Goal: Task Accomplishment & Management: Manage account settings

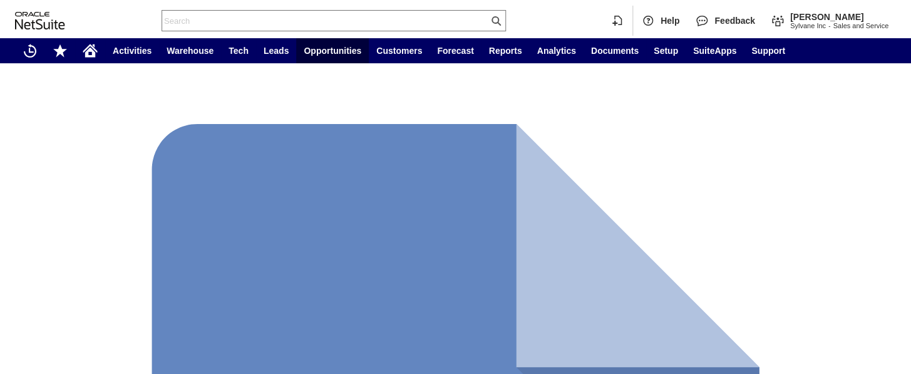
scroll to position [760, 0]
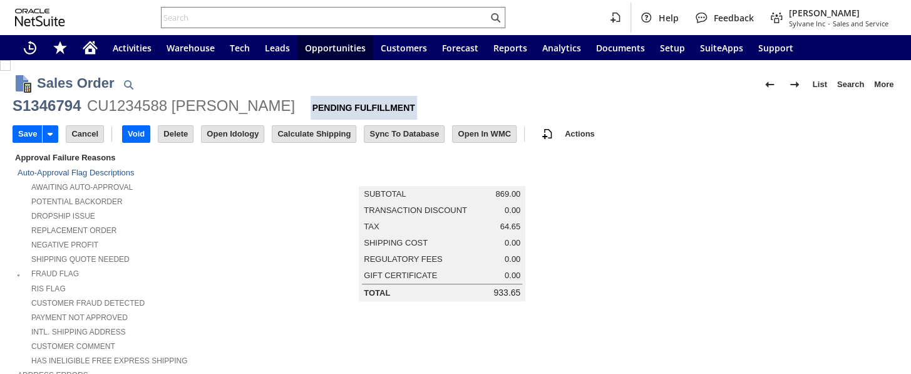
scroll to position [402, 0]
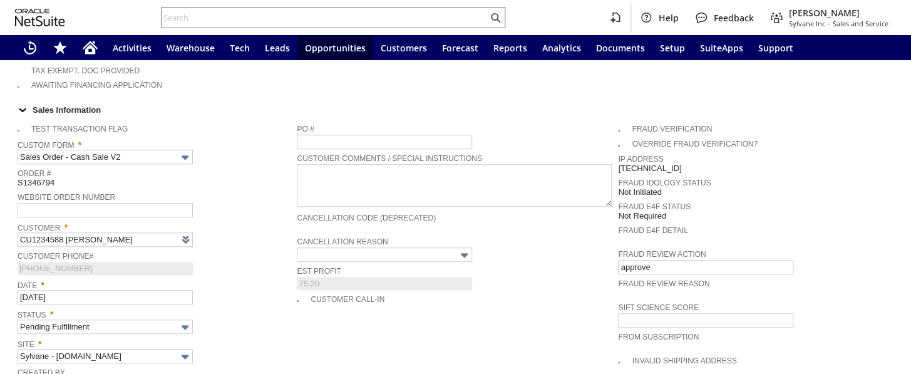
type input "Intelligent Recommendations ⁰"
click at [453, 263] on span "Est Profit" at bounding box center [454, 270] width 315 height 14
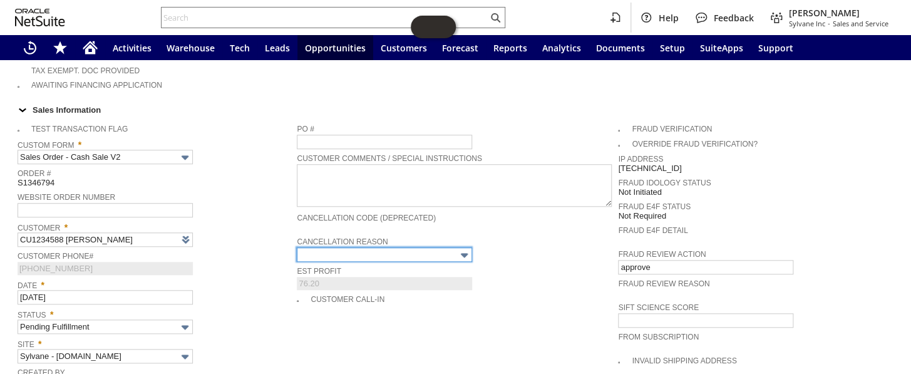
click at [453, 247] on input "text" at bounding box center [384, 254] width 175 height 14
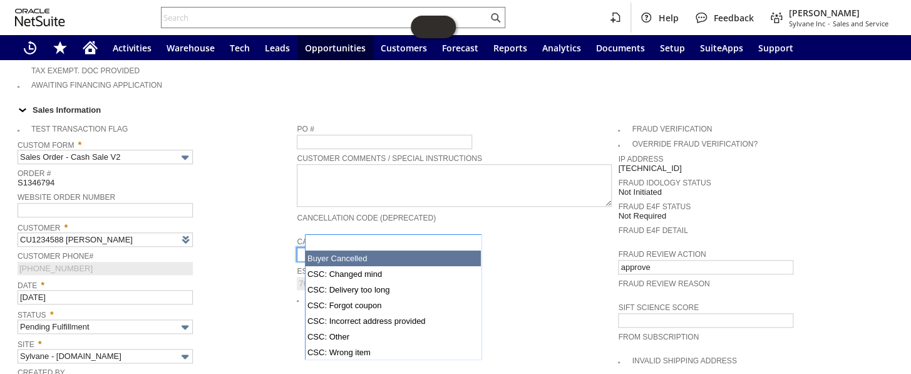
type input "Buyer Cancelled"
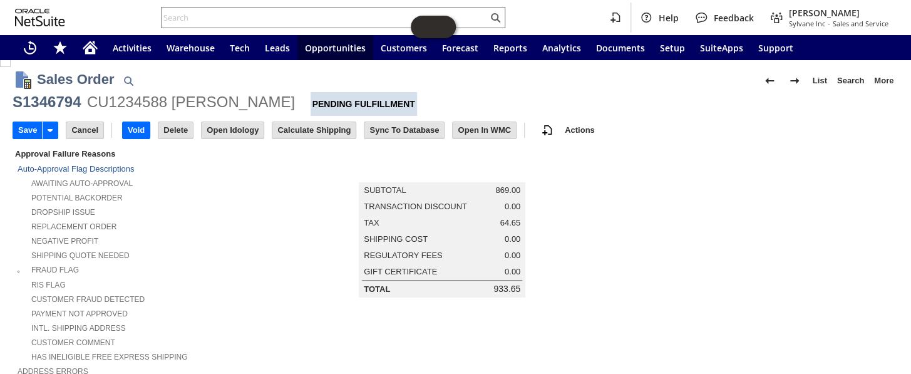
scroll to position [0, 0]
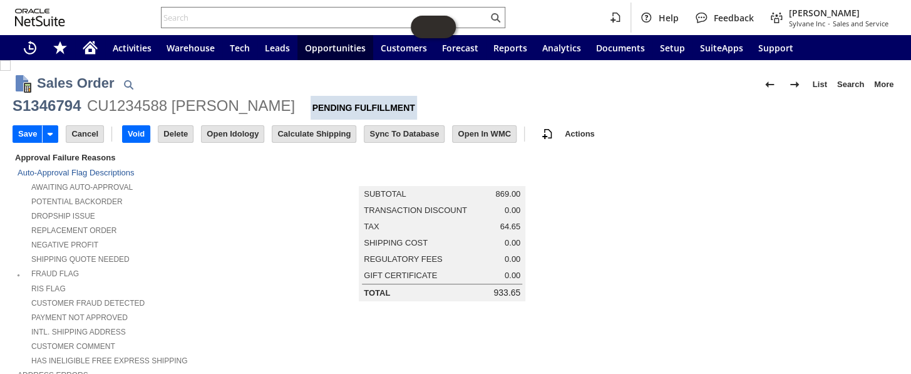
click at [33, 124] on td "Save" at bounding box center [39, 133] width 53 height 23
click at [26, 130] on input "Save" at bounding box center [27, 134] width 29 height 16
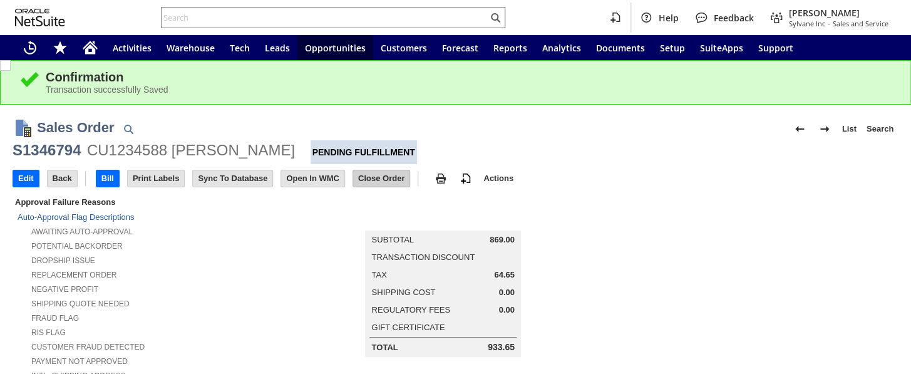
click at [388, 179] on input "Close Order" at bounding box center [381, 178] width 56 height 16
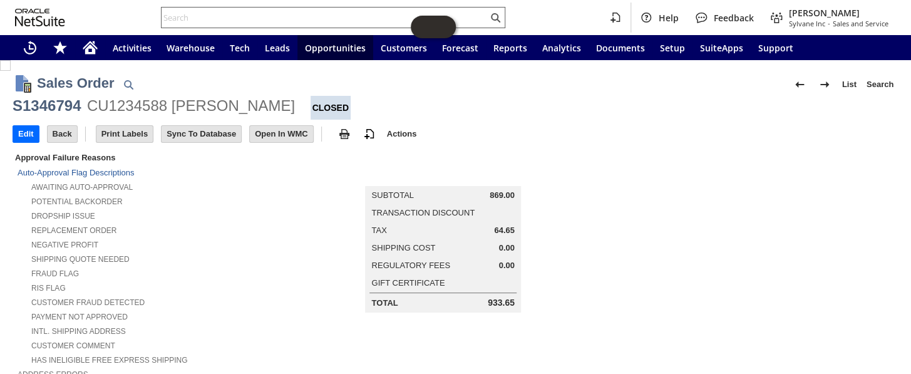
click at [256, 9] on div at bounding box center [333, 17] width 344 height 21
click at [255, 17] on input "text" at bounding box center [325, 17] width 326 height 15
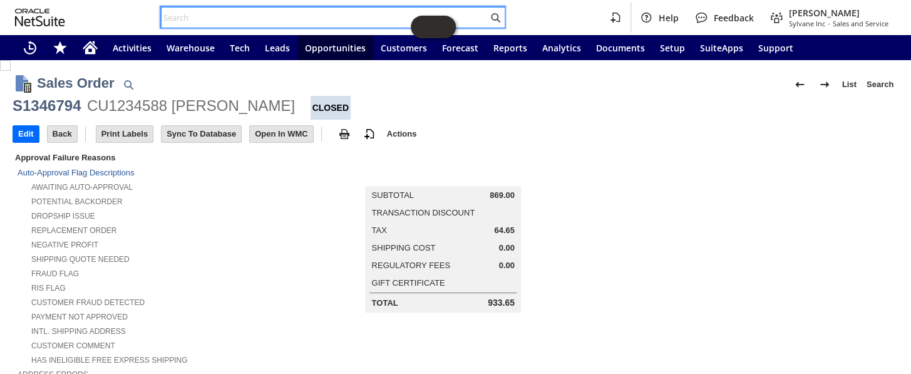
drag, startPoint x: 254, startPoint y: 17, endPoint x: 246, endPoint y: 16, distance: 8.2
paste input "S1344607"
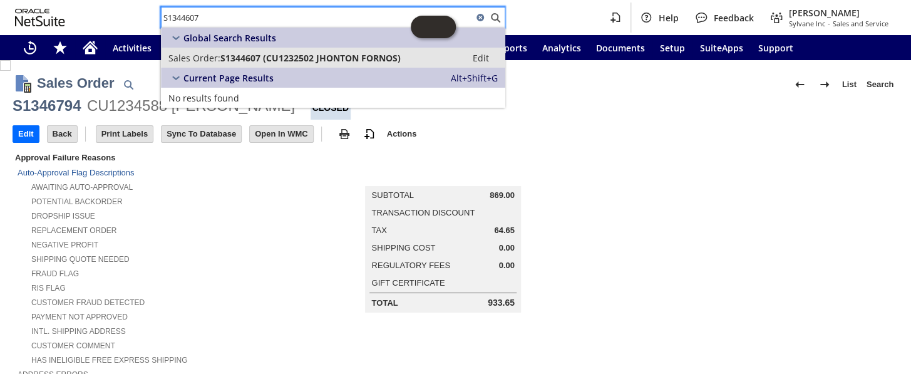
type input "S1344607"
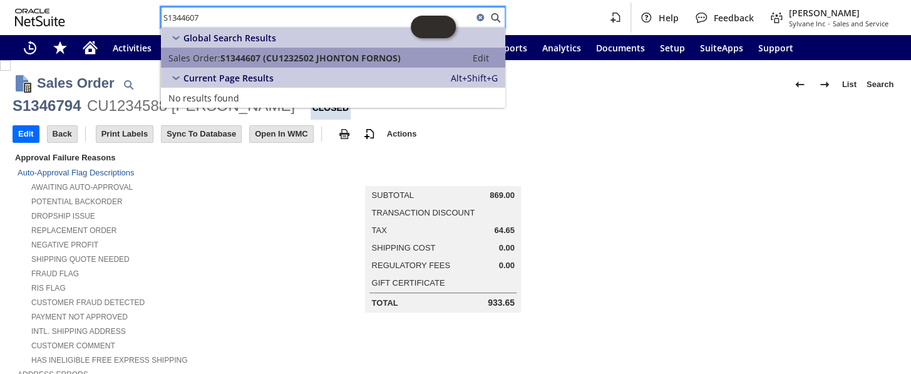
click at [292, 52] on span "S1344607 (CU1232502 JHONTON FORNOS)" at bounding box center [310, 58] width 180 height 12
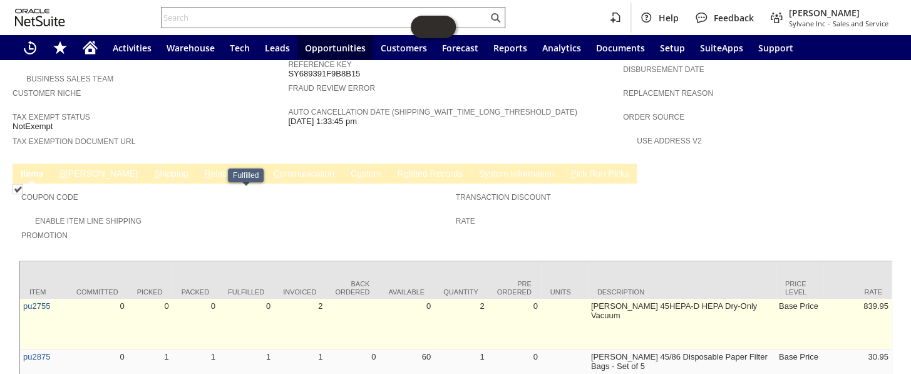
scroll to position [732, 0]
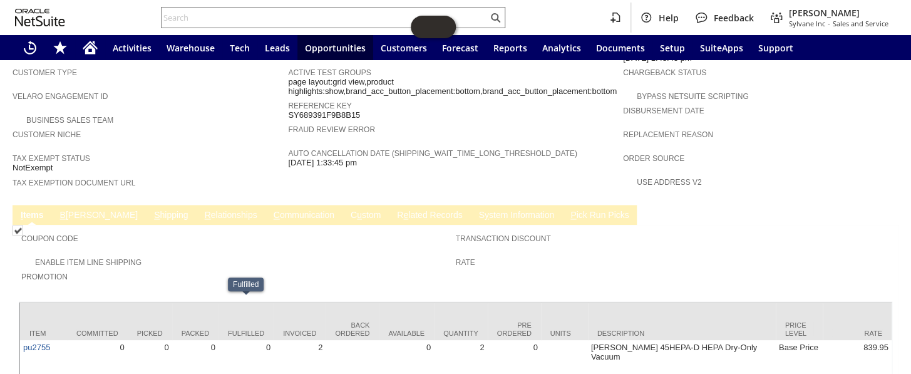
click at [271, 210] on link "C ommunication" at bounding box center [304, 216] width 67 height 12
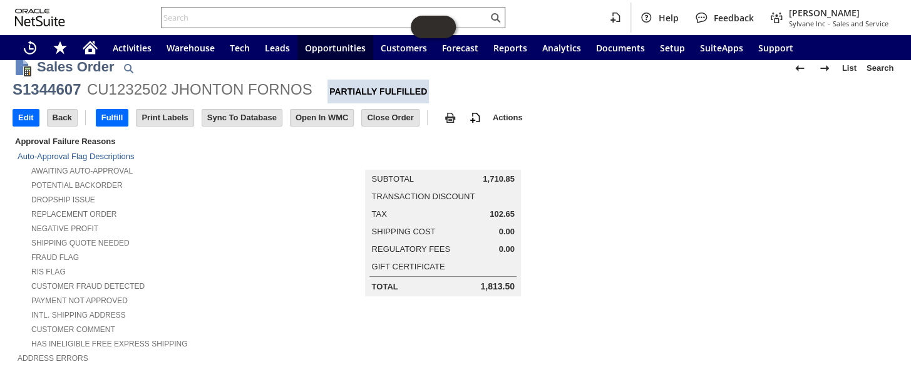
scroll to position [11, 0]
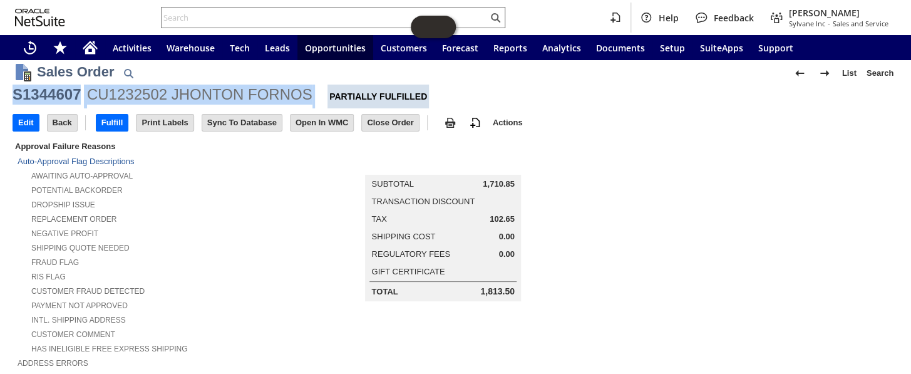
drag, startPoint x: 316, startPoint y: 93, endPoint x: 14, endPoint y: 87, distance: 302.6
click at [14, 87] on div "S1344607 CU1232502 JHONTON FORNOS Partially Fulfilled" at bounding box center [456, 97] width 886 height 24
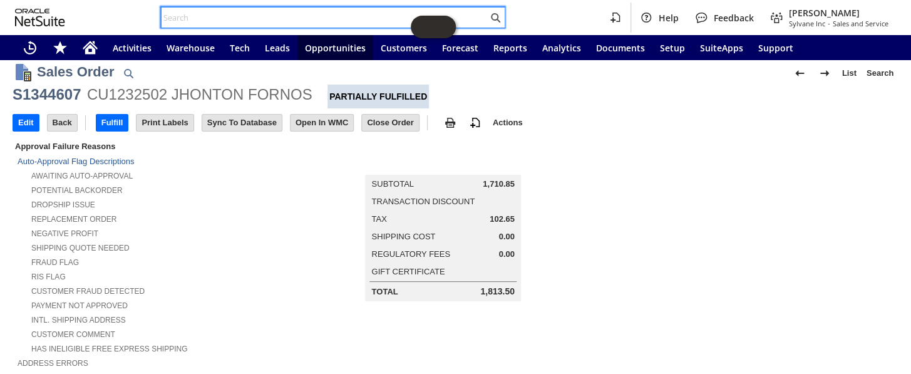
click at [226, 11] on input "text" at bounding box center [325, 17] width 326 height 15
paste input "S1344607"
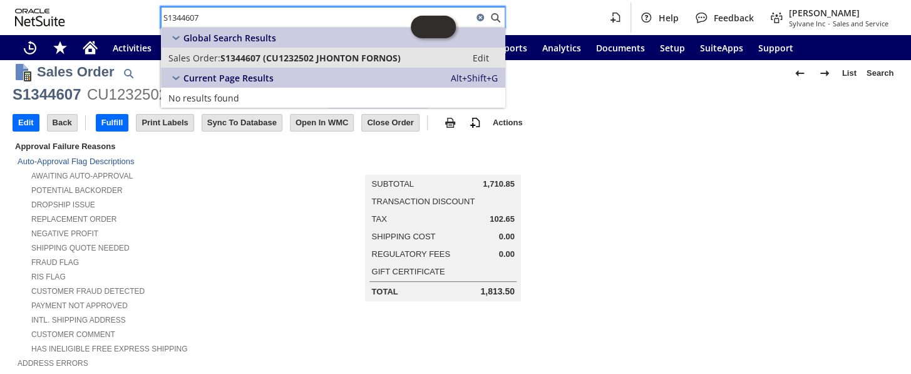
type input "S1344607"
click at [271, 59] on span "S1344607 (CU1232502 JHONTON FORNOS)" at bounding box center [310, 58] width 180 height 12
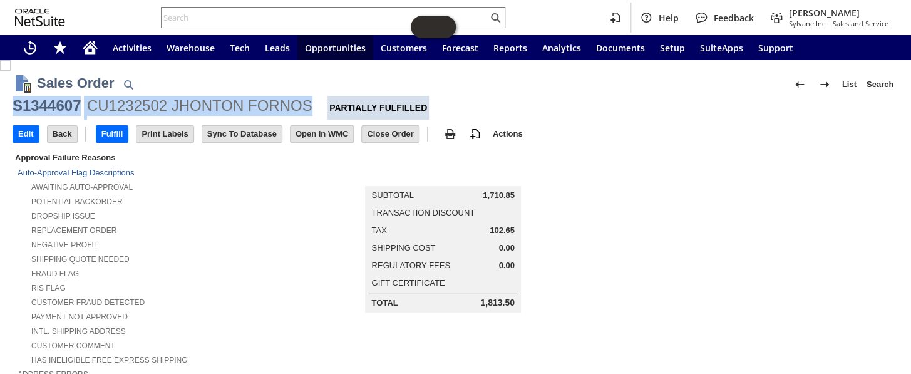
drag, startPoint x: 312, startPoint y: 104, endPoint x: 13, endPoint y: 101, distance: 298.7
copy div "S1344607 CU1232502 JHONTON FORNOS"
click at [207, 14] on input "text" at bounding box center [325, 17] width 326 height 15
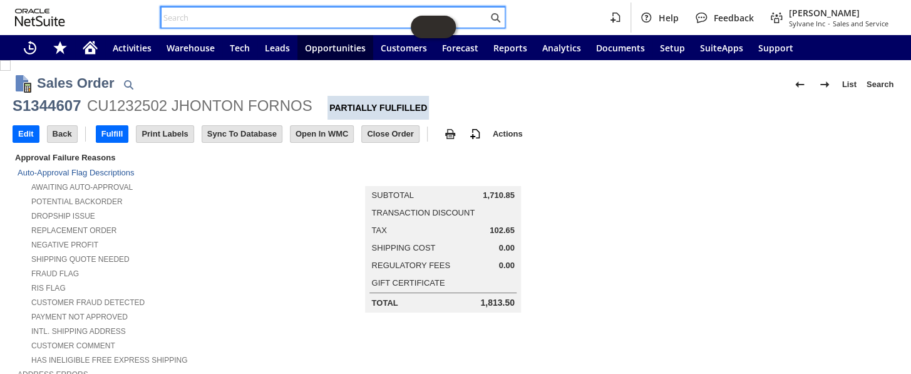
paste input "RA89074"
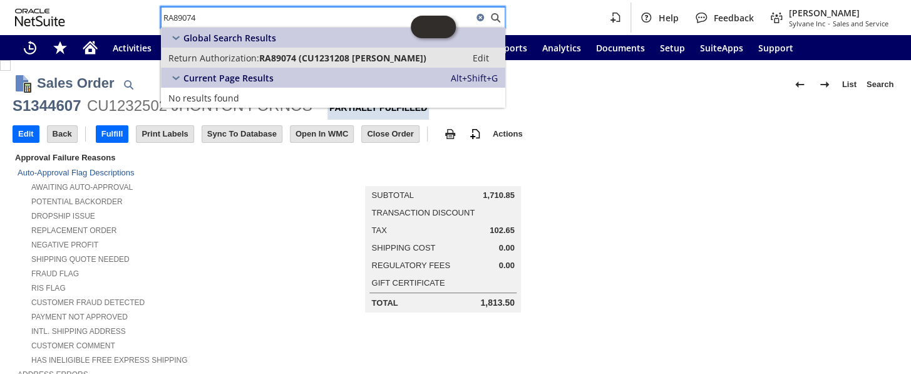
type input "RA89074"
click at [276, 64] on link "Return Authorization: RA89074 (CU1231208 Terry Brownrigg) Edit" at bounding box center [333, 58] width 344 height 20
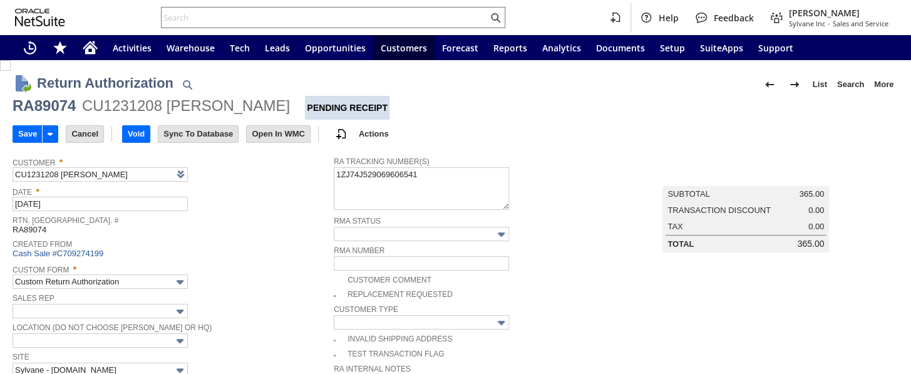
click at [128, 109] on div "CU1231208 [PERSON_NAME]" at bounding box center [186, 106] width 208 height 20
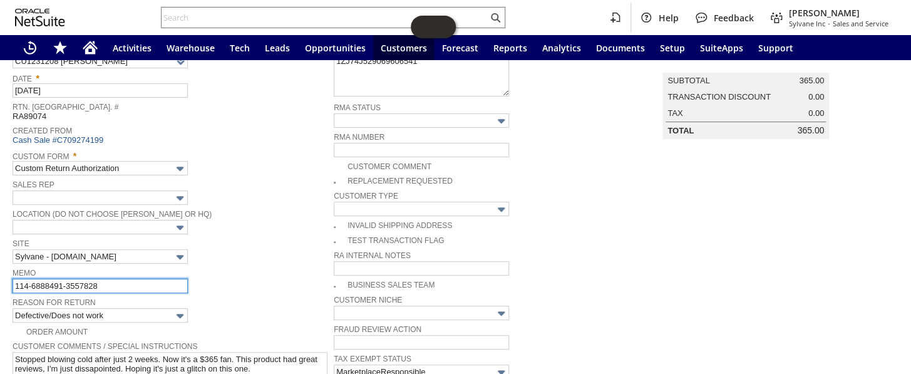
click at [140, 279] on input "114-6888491-3557828" at bounding box center [100, 286] width 175 height 14
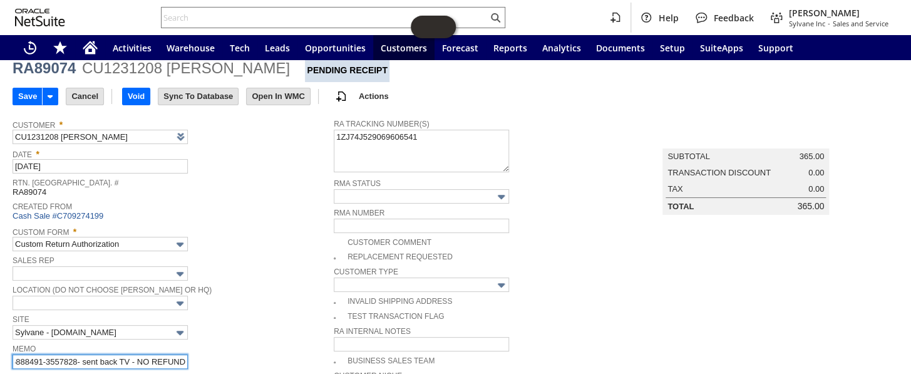
scroll to position [0, 0]
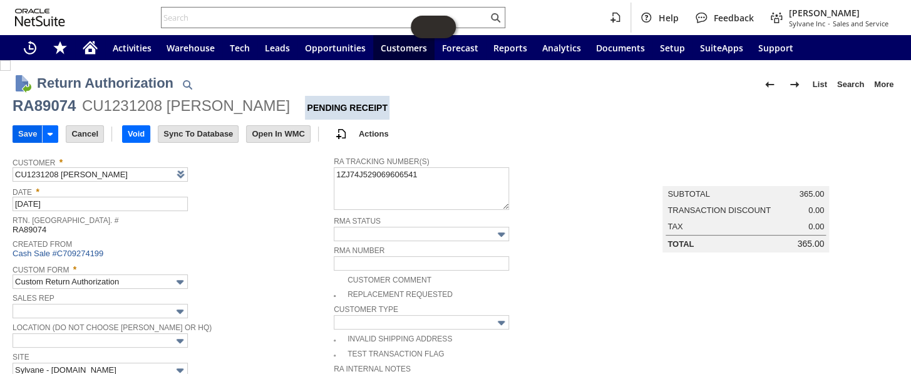
type input "114-6888491-3557828- sent back TV - NO REFUND"
click at [24, 139] on input "Save" at bounding box center [27, 134] width 29 height 16
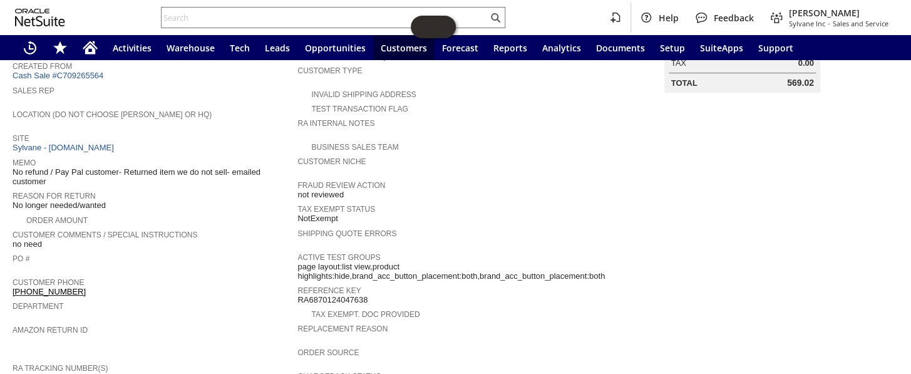
scroll to position [170, 0]
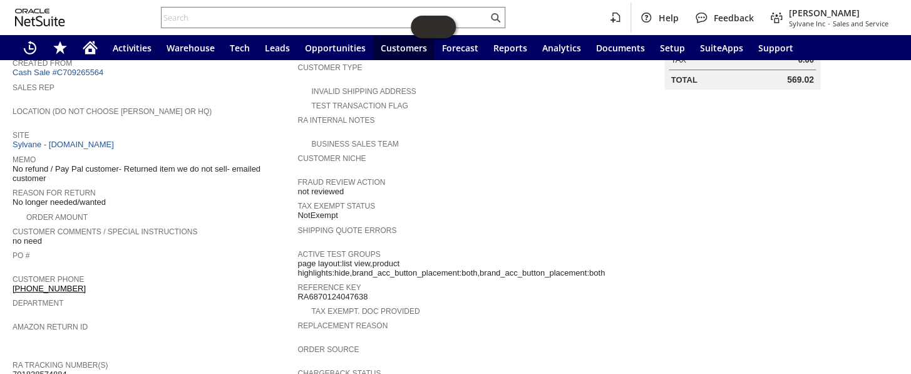
click at [97, 51] on icon "Home" at bounding box center [90, 47] width 15 height 15
click at [93, 48] on icon "Home" at bounding box center [90, 48] width 10 height 9
